Goal: Information Seeking & Learning: Check status

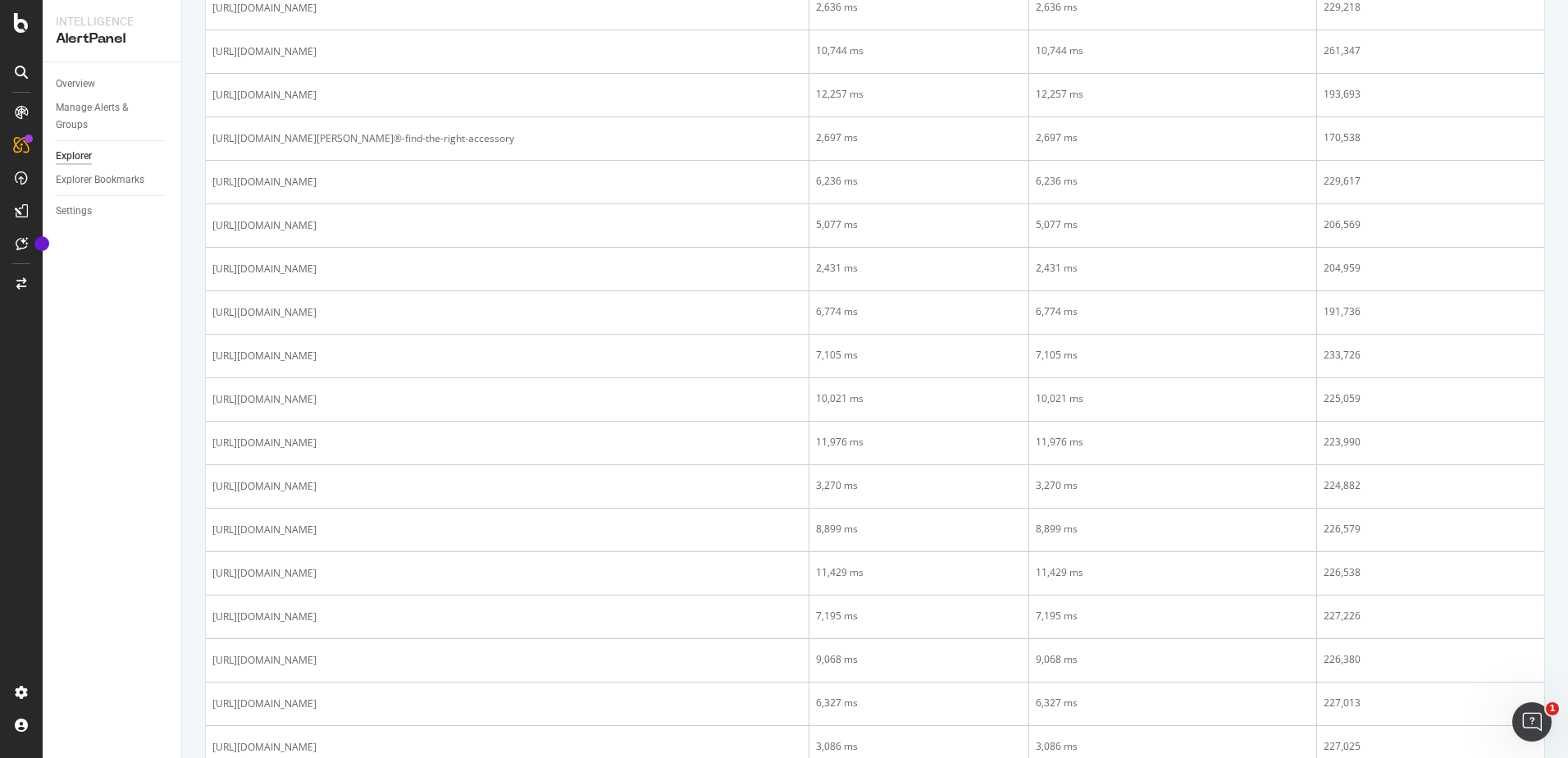
scroll to position [841, 0]
